Goal: Information Seeking & Learning: Understand process/instructions

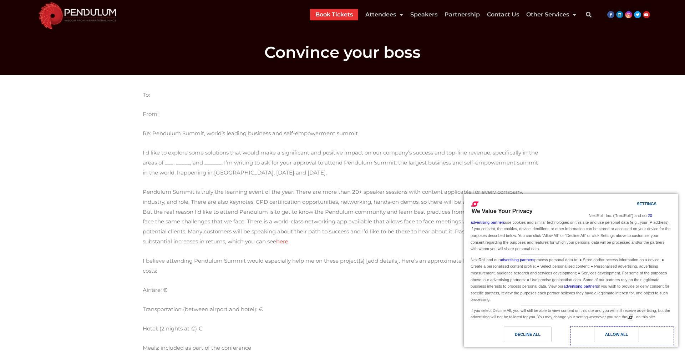
click at [610, 341] on div "Allow All" at bounding box center [616, 334] width 45 height 16
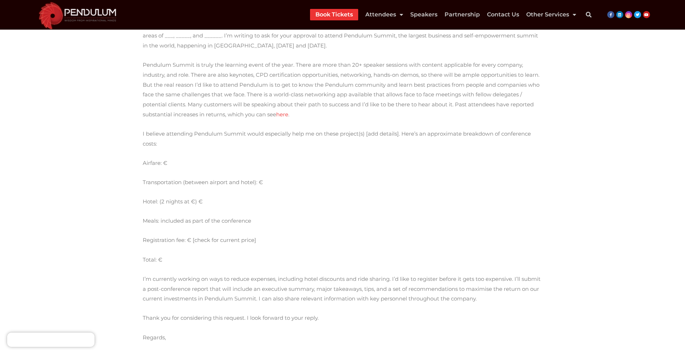
scroll to position [140, 0]
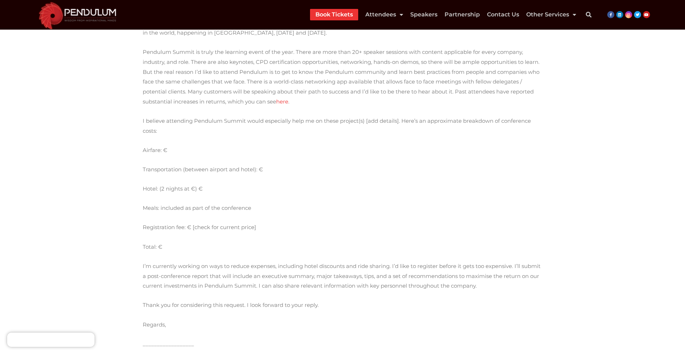
click at [190, 148] on p "Airfare: €" at bounding box center [342, 150] width 399 height 10
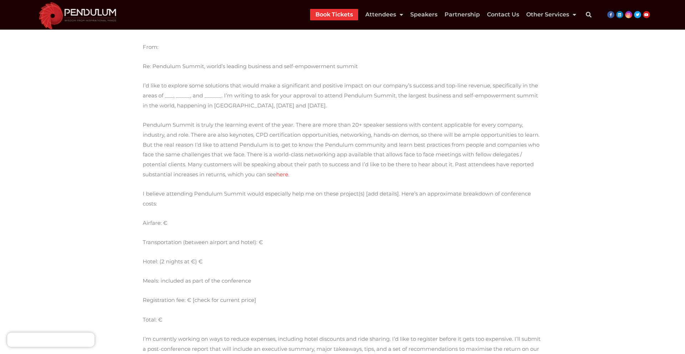
scroll to position [0, 0]
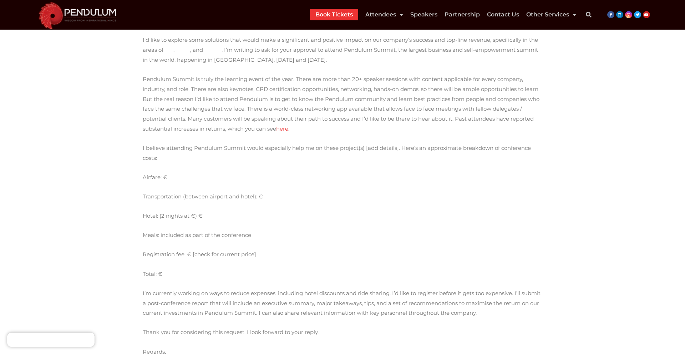
scroll to position [262, 0]
